Goal: Task Accomplishment & Management: Use online tool/utility

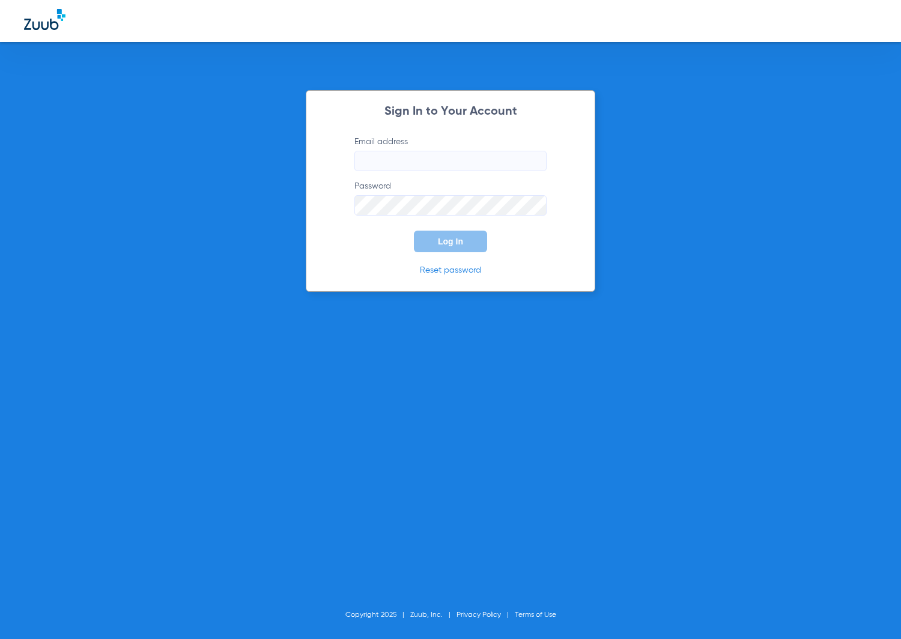
type input "[EMAIL_ADDRESS][DOMAIN_NAME]"
click at [440, 241] on span "Log In" at bounding box center [450, 242] width 25 height 10
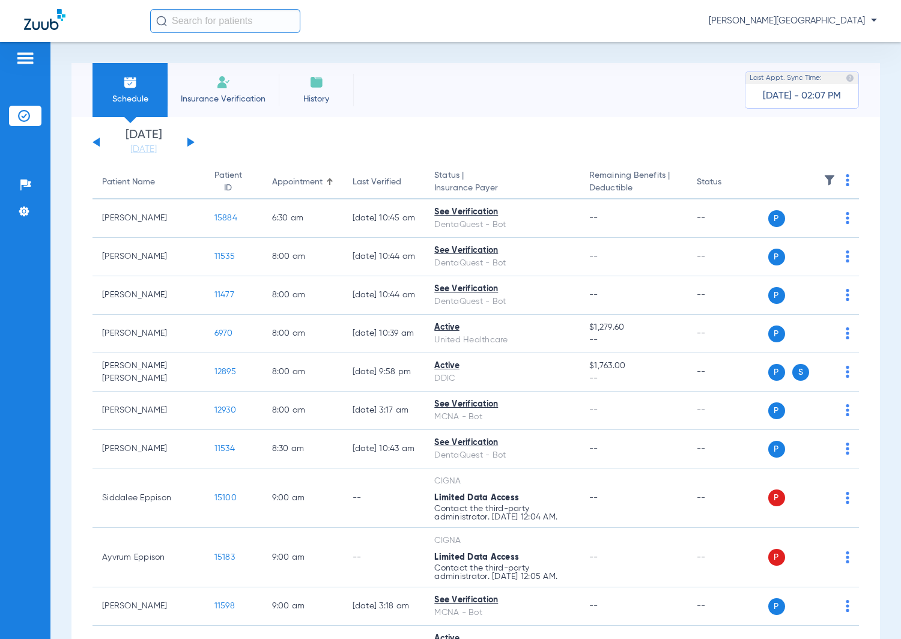
click at [193, 143] on div "[DATE] [DATE] [DATE] [DATE] [DATE] [DATE] [DATE] [DATE] [DATE] [DATE] [DATE] [D…" at bounding box center [143, 142] width 102 height 26
click at [189, 139] on button at bounding box center [190, 142] width 7 height 9
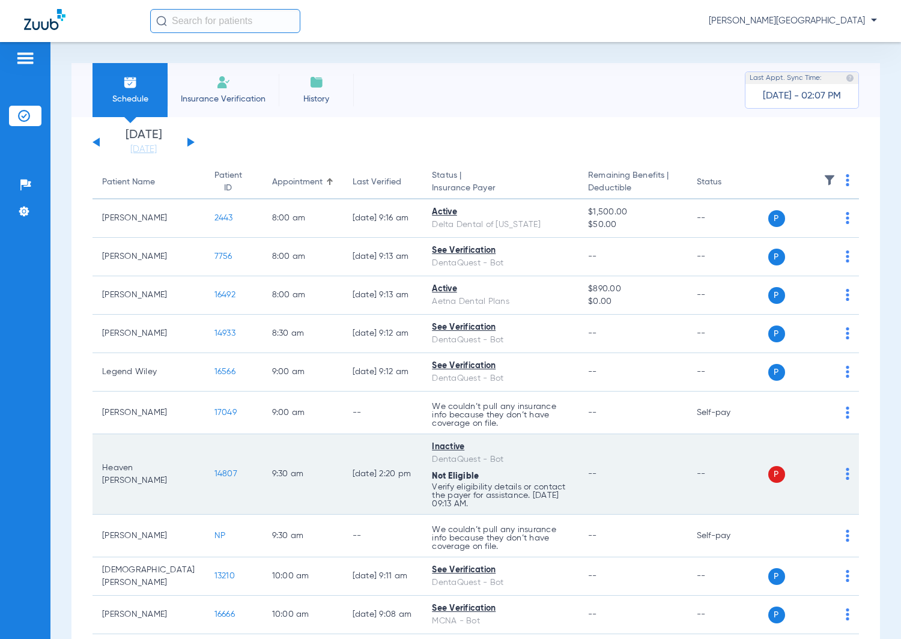
click at [214, 470] on span "14807" at bounding box center [225, 474] width 23 height 8
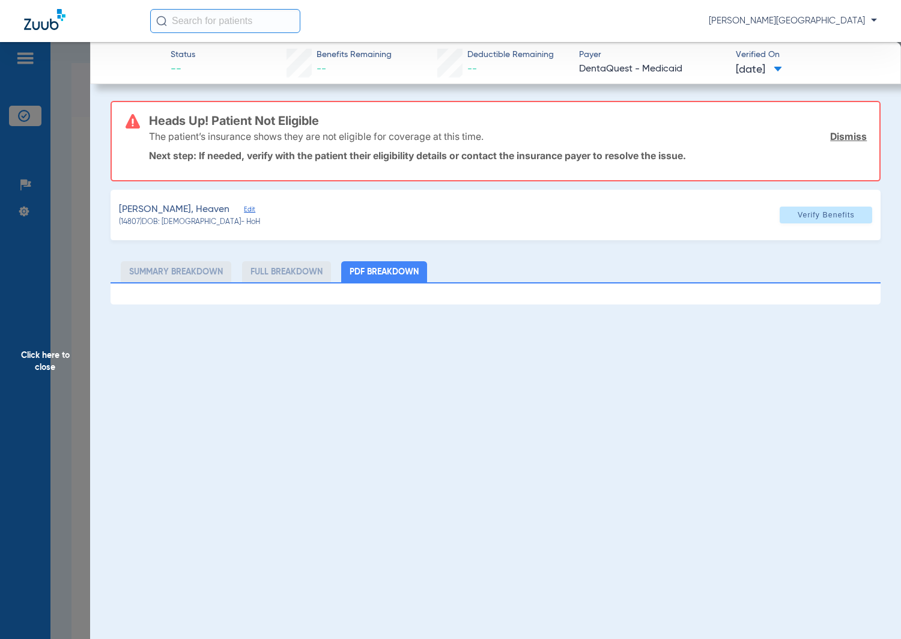
click at [244, 207] on span "Edit" at bounding box center [249, 210] width 11 height 11
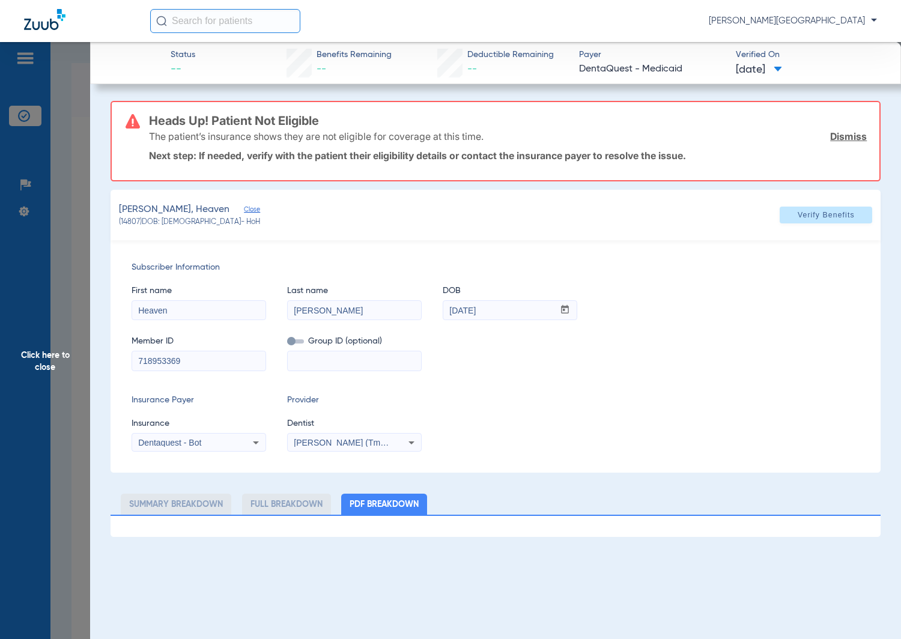
click at [261, 441] on icon at bounding box center [256, 442] width 14 height 14
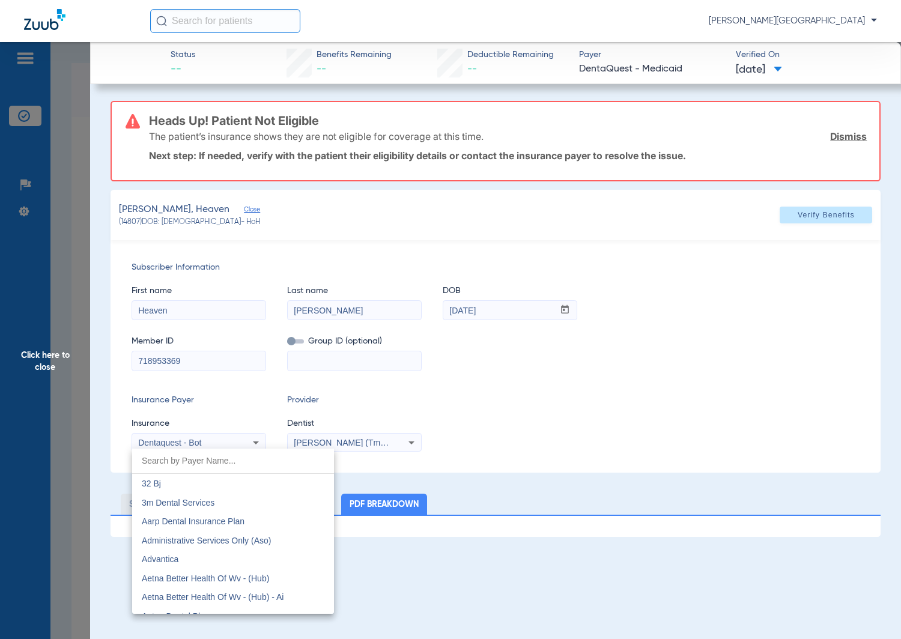
scroll to position [3434, 0]
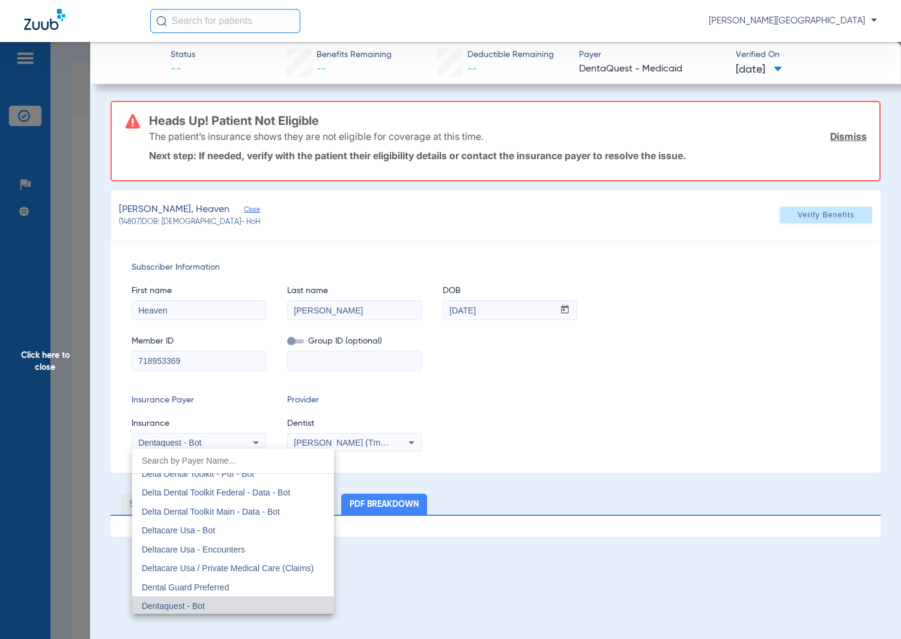
click at [195, 601] on span "Dentaquest - Bot" at bounding box center [173, 606] width 63 height 10
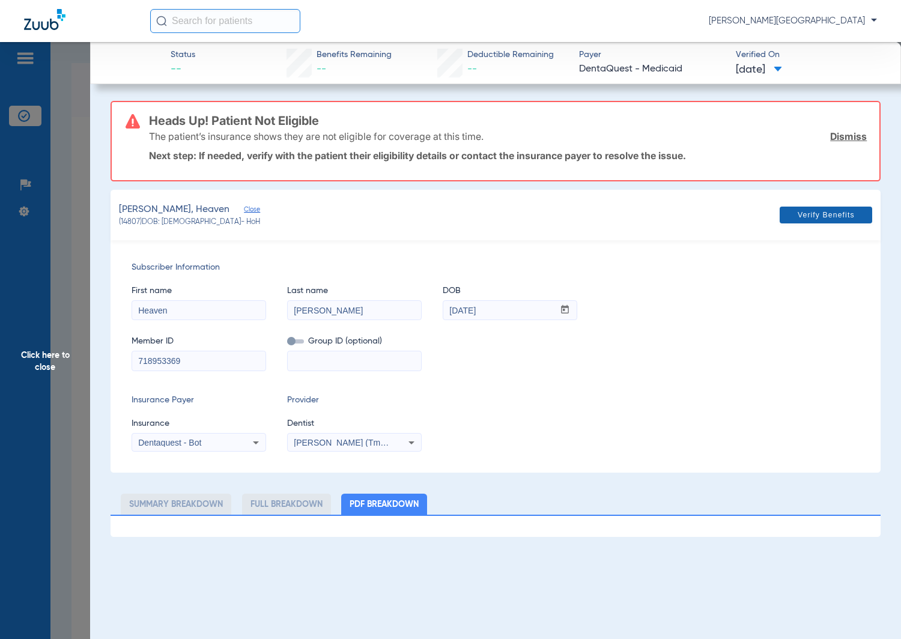
click at [829, 216] on span "Verify Benefits" at bounding box center [826, 215] width 57 height 10
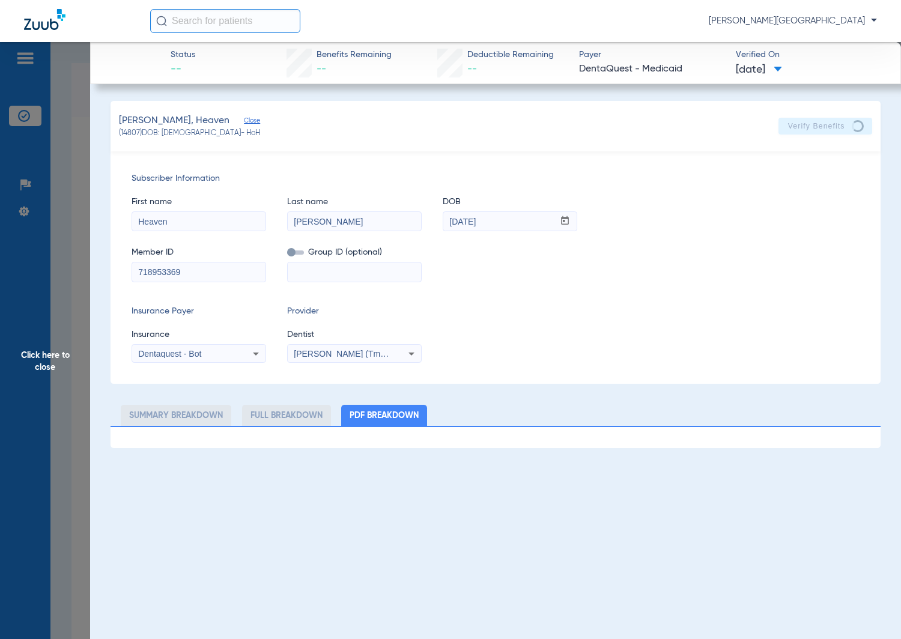
click at [49, 364] on span "Click here to close" at bounding box center [45, 361] width 90 height 639
